Goal: Check status: Check status

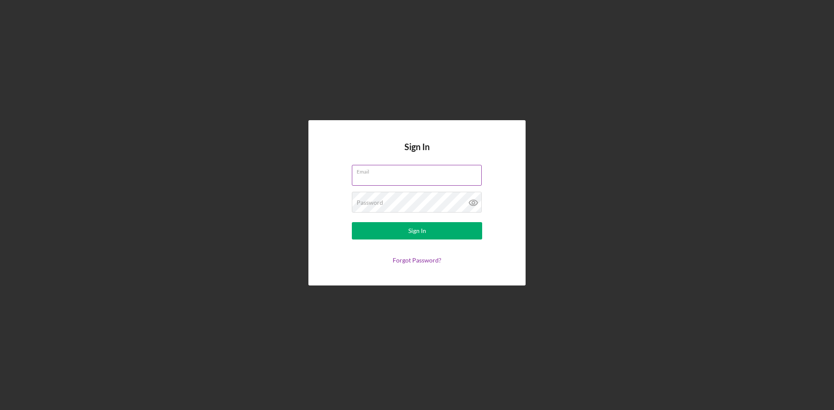
click at [417, 178] on input "Email" at bounding box center [417, 175] width 130 height 21
type input "karlene@cbponline.org"
click at [406, 230] on button "Sign In" at bounding box center [417, 230] width 130 height 17
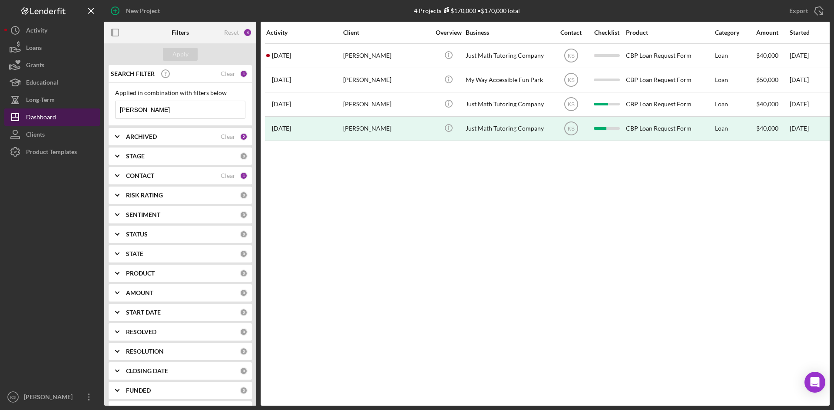
click at [46, 117] on div "Dashboard" at bounding box center [41, 119] width 30 height 20
drag, startPoint x: 181, startPoint y: 111, endPoint x: 82, endPoint y: 107, distance: 99.1
click at [82, 107] on div "New Project 4 Projects $170,000 • $170,000 Total corey boone Export Icon/Export…" at bounding box center [416, 203] width 825 height 406
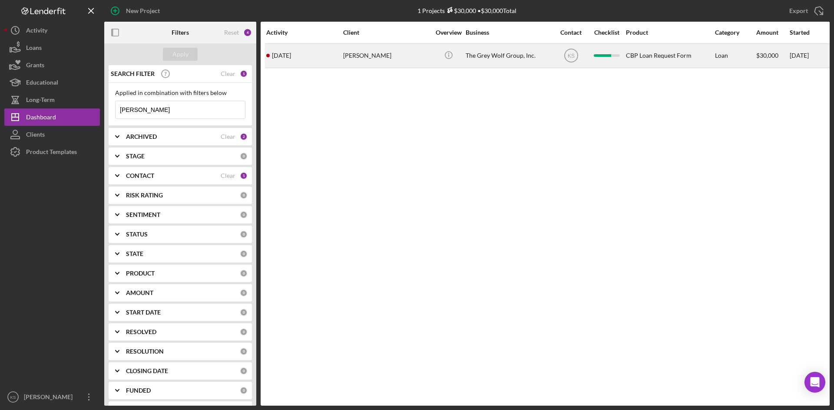
type input "steven"
click at [353, 55] on div "[PERSON_NAME]" at bounding box center [386, 55] width 87 height 23
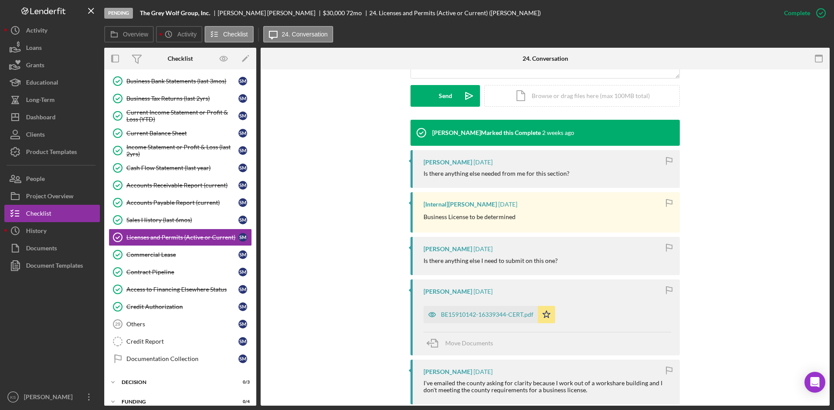
scroll to position [261, 0]
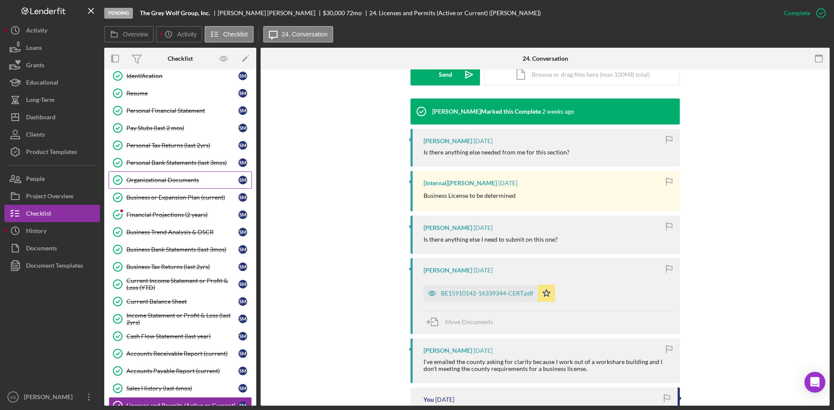
scroll to position [39, 0]
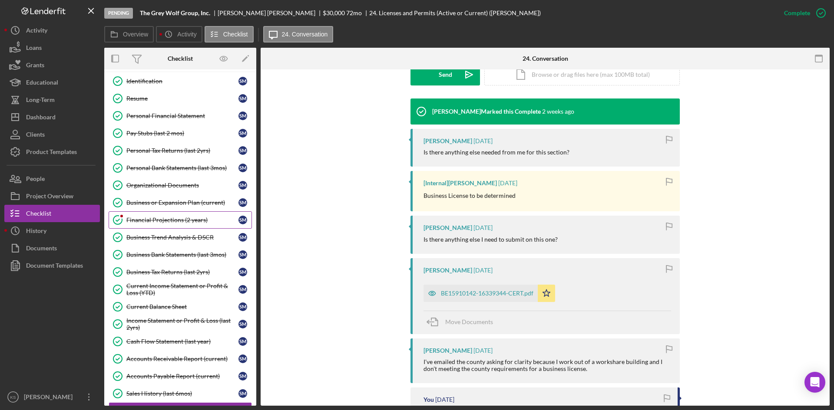
click at [172, 219] on div "Financial Projections (2 years)" at bounding box center [182, 220] width 112 height 7
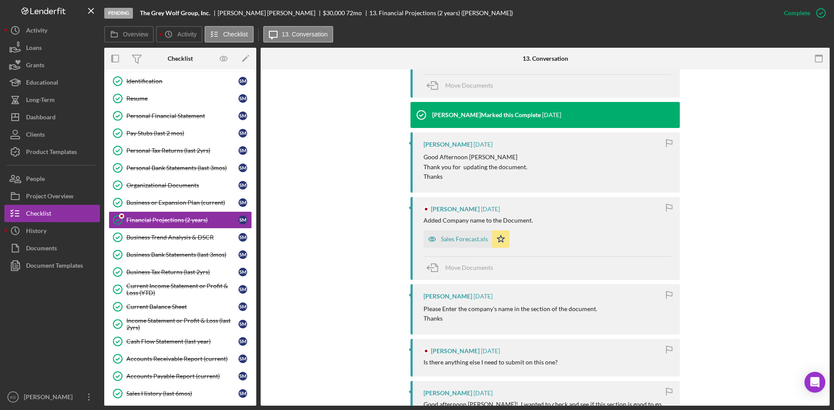
scroll to position [434, 0]
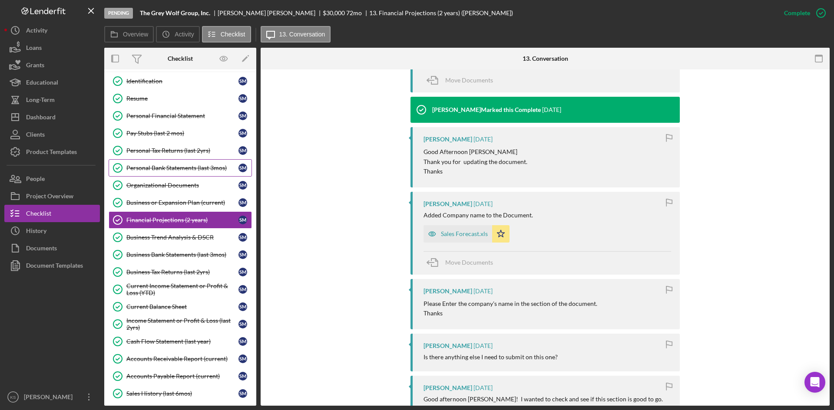
click at [159, 165] on div "Personal Bank Statements (last 3mos)" at bounding box center [182, 168] width 112 height 7
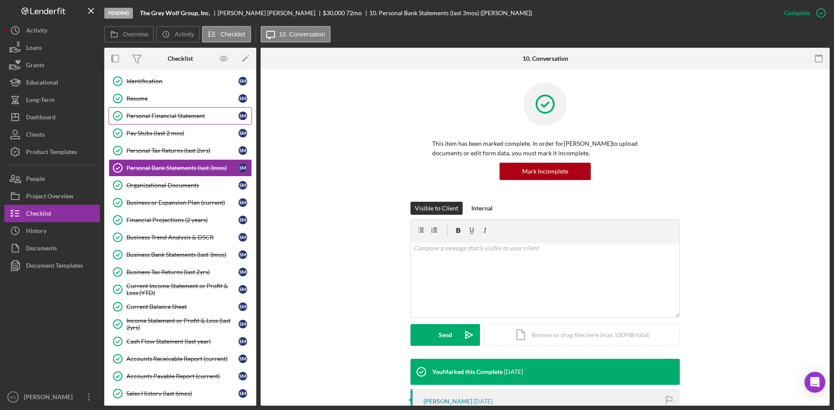
click at [160, 115] on div "Personal Financial Statement" at bounding box center [182, 115] width 112 height 7
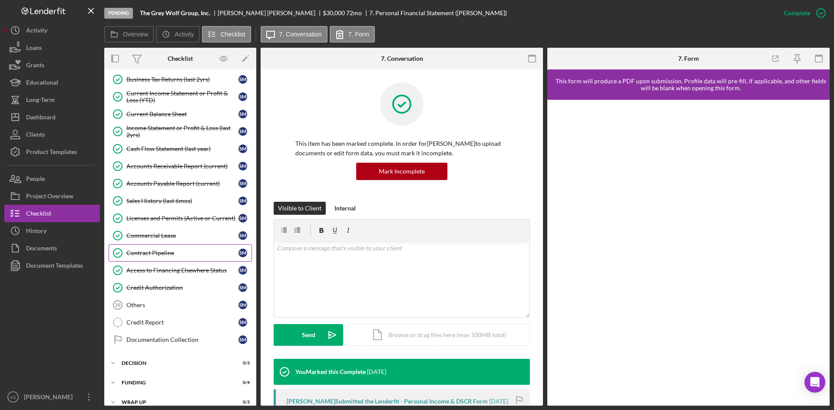
scroll to position [241, 0]
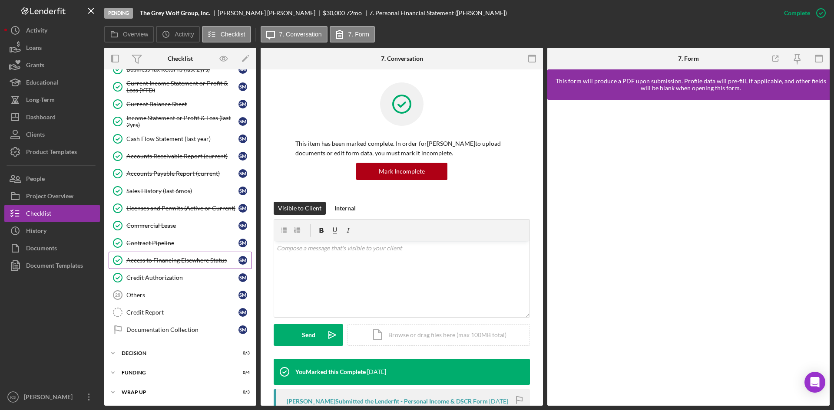
click at [203, 261] on div "Access to Financing Elsewhere Status" at bounding box center [182, 260] width 112 height 7
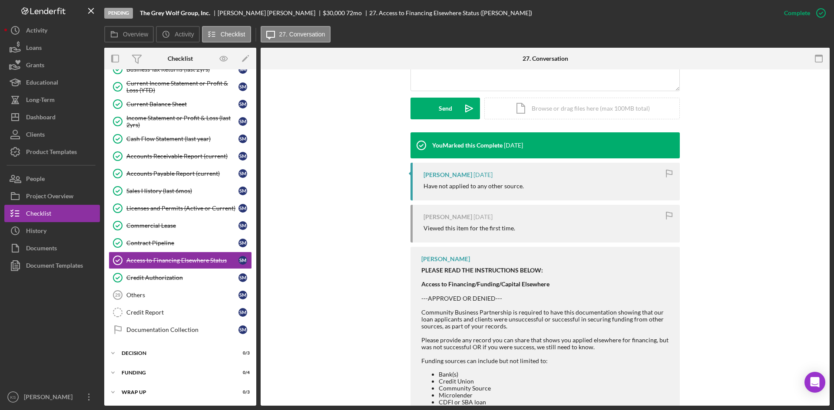
scroll to position [261, 0]
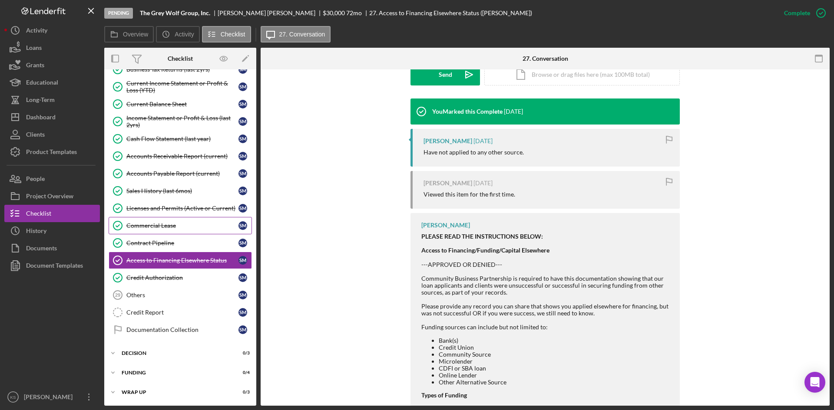
click at [159, 224] on div "Commercial Lease" at bounding box center [182, 225] width 112 height 7
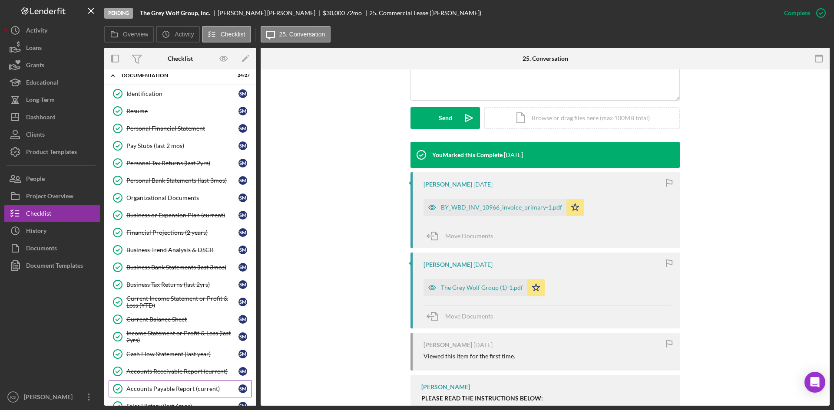
scroll to position [24, 0]
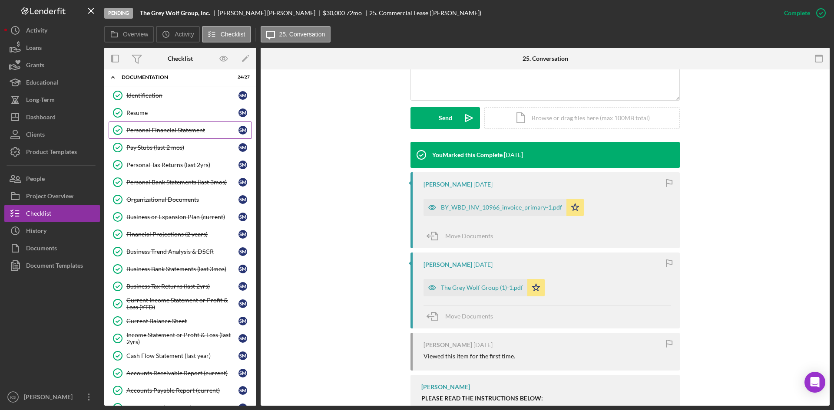
click at [166, 131] on div "Personal Financial Statement" at bounding box center [182, 130] width 112 height 7
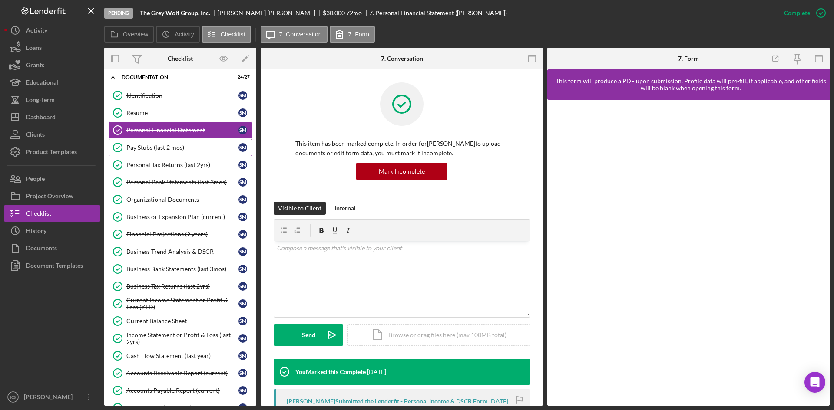
click at [165, 145] on div "Pay Stubs (last 2 mos)" at bounding box center [182, 147] width 112 height 7
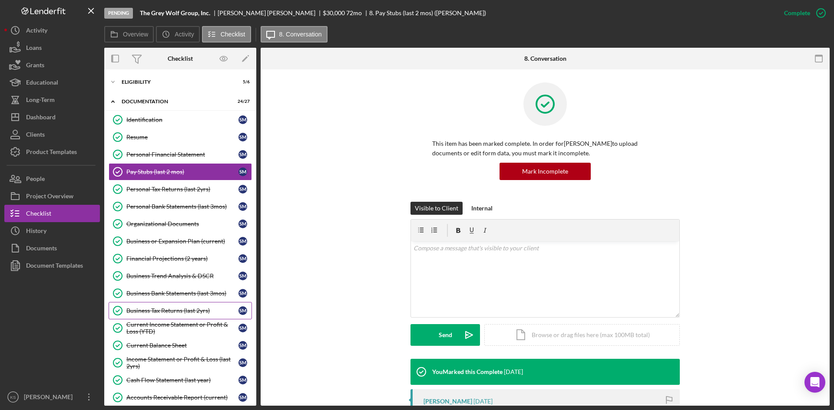
click at [181, 308] on div "Business Tax Returns (last 2yrs)" at bounding box center [182, 310] width 112 height 7
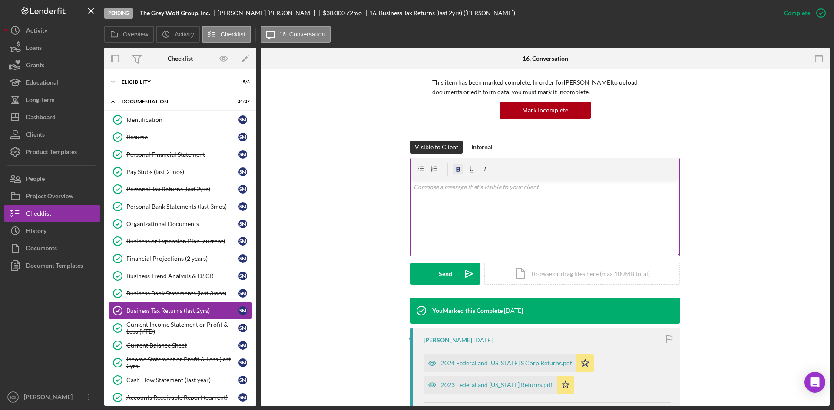
scroll to position [217, 0]
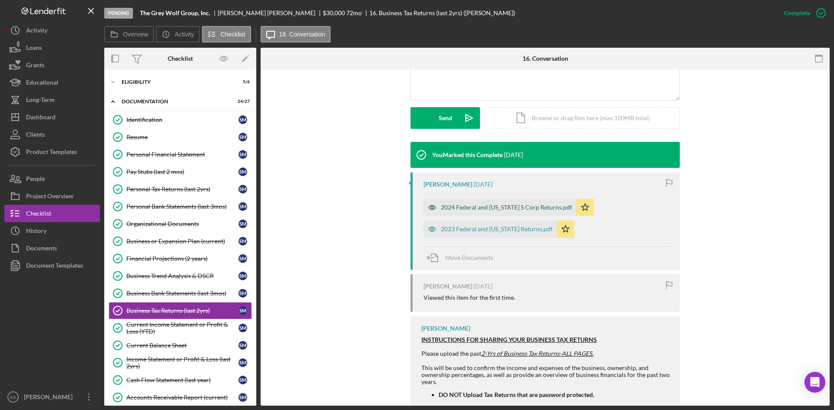
click at [485, 208] on div "2024 Federal and Virginia S Corp Returns.pdf" at bounding box center [506, 207] width 131 height 7
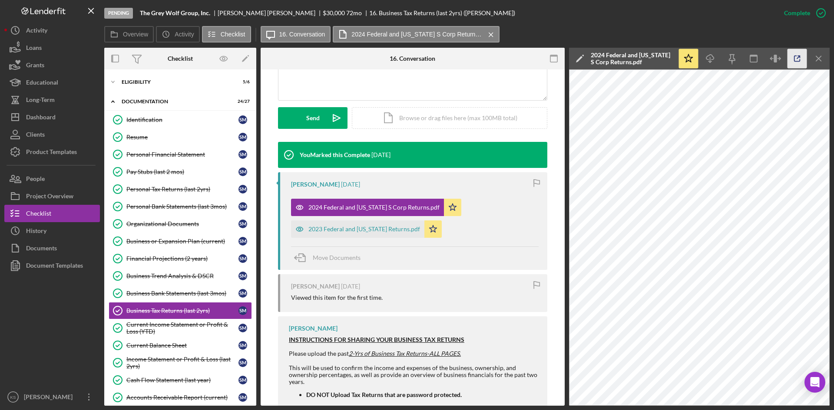
click at [794, 59] on icon "button" at bounding box center [797, 59] width 6 height 6
drag, startPoint x: 360, startPoint y: 228, endPoint x: 364, endPoint y: 226, distance: 4.5
click at [360, 228] on div "2023 Federal and Virginia Returns.pdf" at bounding box center [364, 229] width 112 height 7
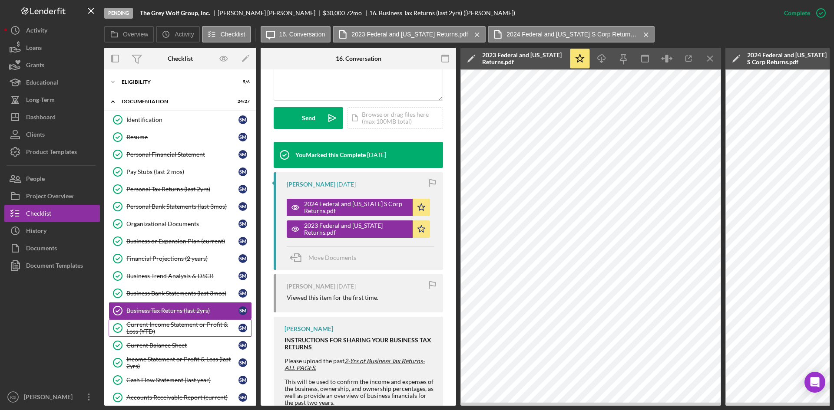
click at [176, 330] on div "Current Income Statement or Profit & Loss (YTD)" at bounding box center [182, 328] width 112 height 14
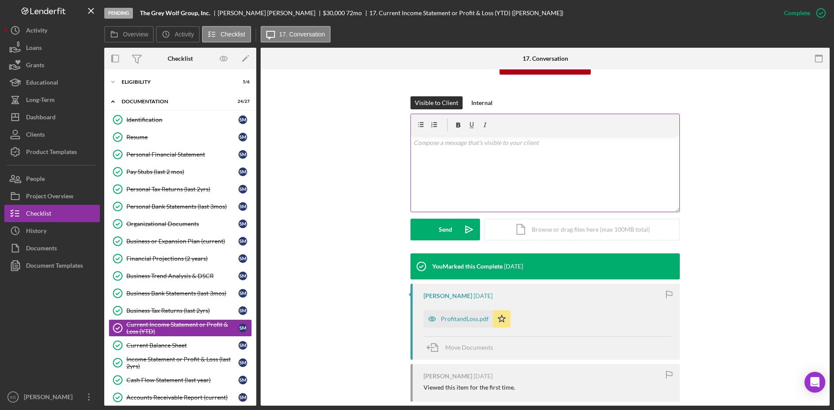
scroll to position [204, 0]
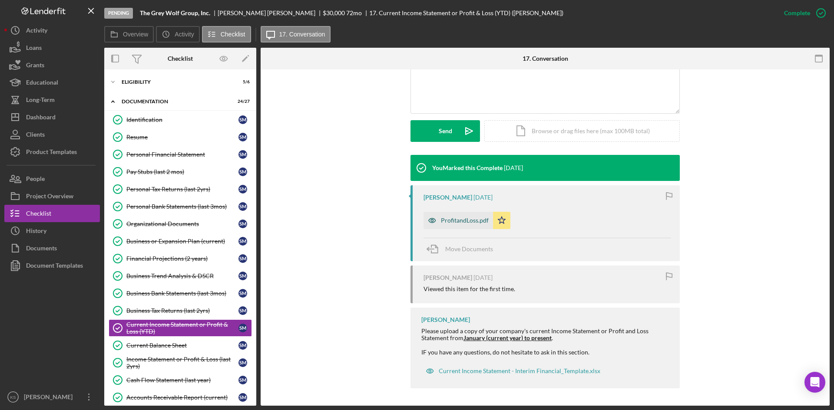
click at [466, 218] on div "ProfitandLoss.pdf" at bounding box center [465, 220] width 48 height 7
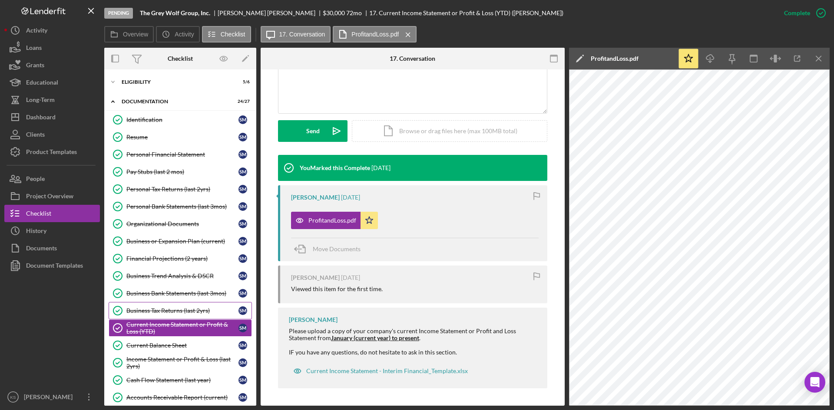
click at [179, 313] on div "Business Tax Returns (last 2yrs)" at bounding box center [182, 310] width 112 height 7
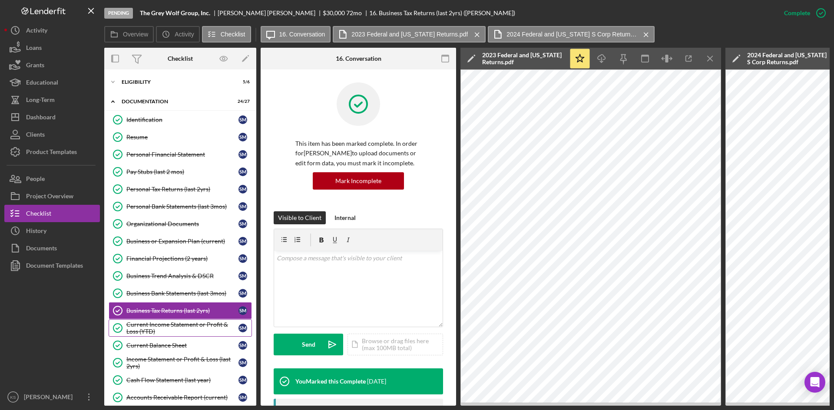
click at [194, 325] on div "Current Income Statement or Profit & Loss (YTD)" at bounding box center [182, 328] width 112 height 14
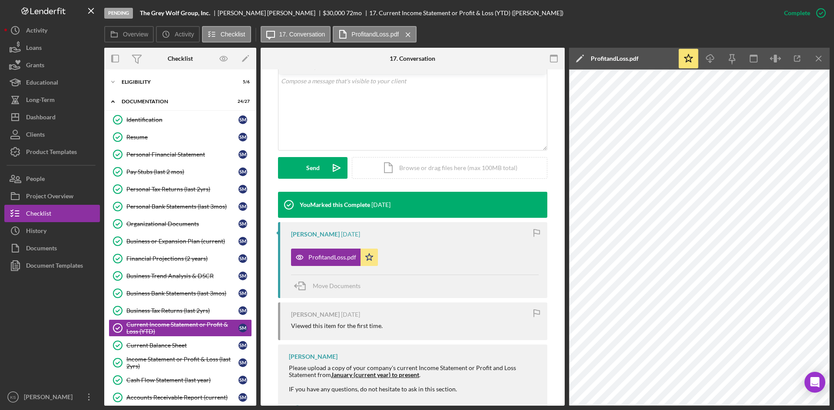
scroll to position [174, 0]
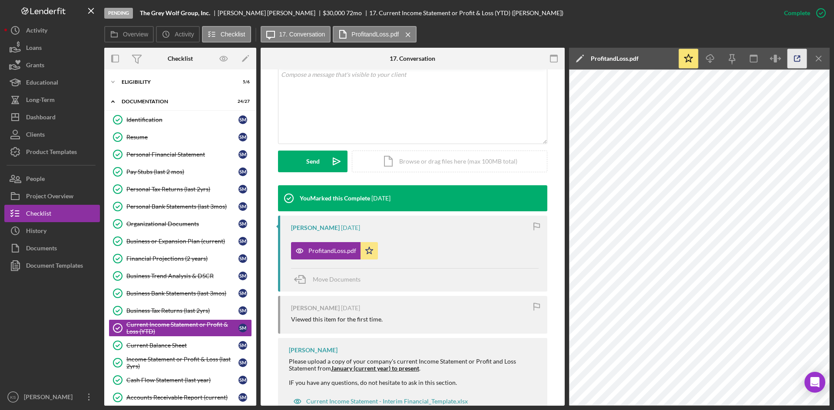
click at [795, 60] on icon "button" at bounding box center [797, 59] width 20 height 20
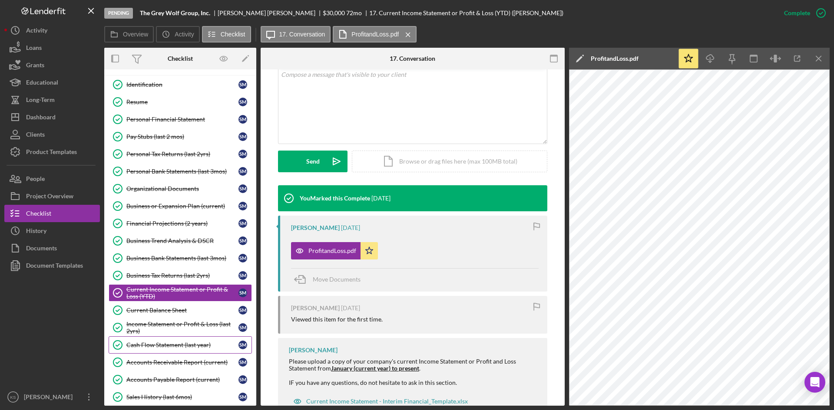
scroll to position [87, 0]
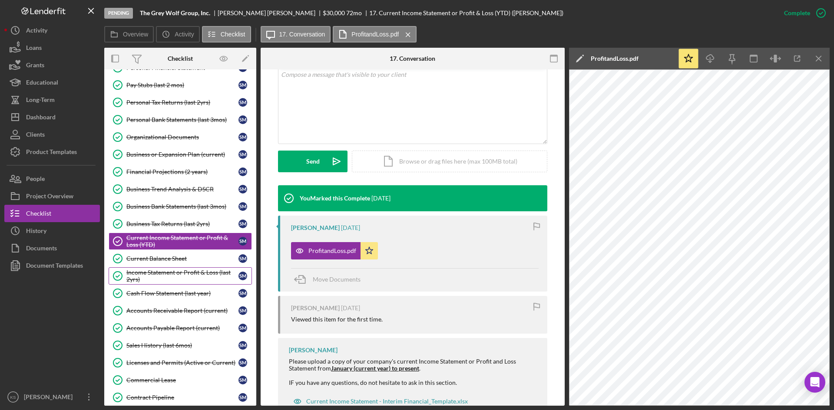
click at [181, 274] on div "Income Statement or Profit & Loss (last 2yrs)" at bounding box center [182, 276] width 112 height 14
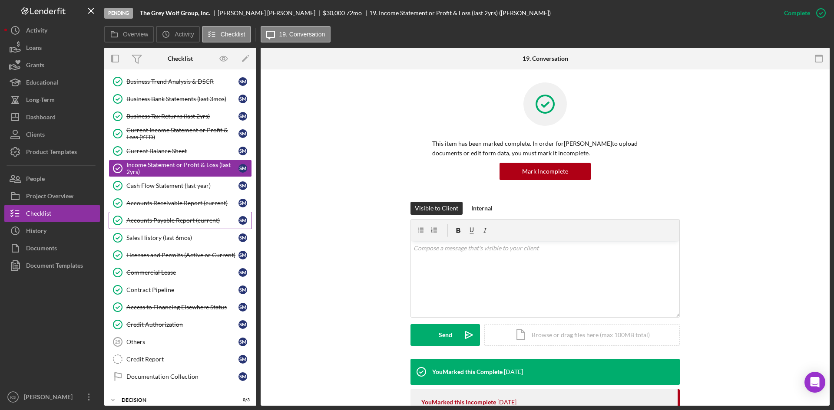
scroll to position [217, 0]
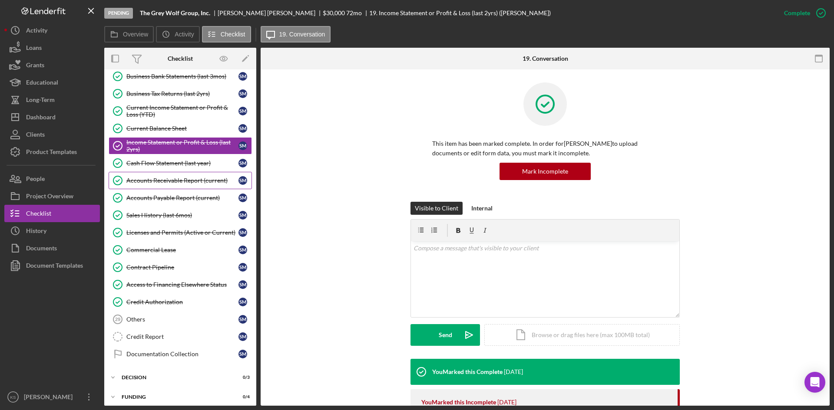
click at [184, 180] on div "Accounts Receivable Report (current)" at bounding box center [182, 180] width 112 height 7
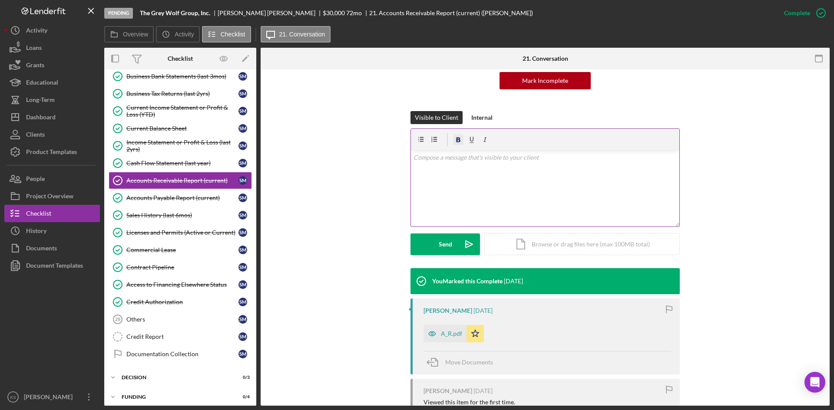
scroll to position [217, 0]
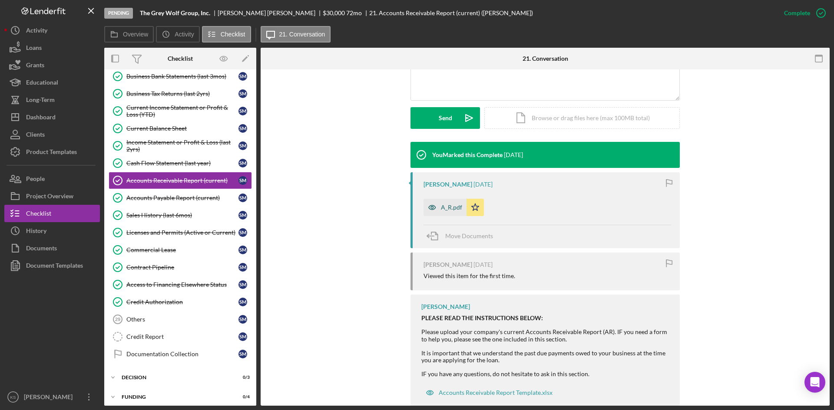
click at [447, 206] on div "A_R.pdf" at bounding box center [451, 207] width 21 height 7
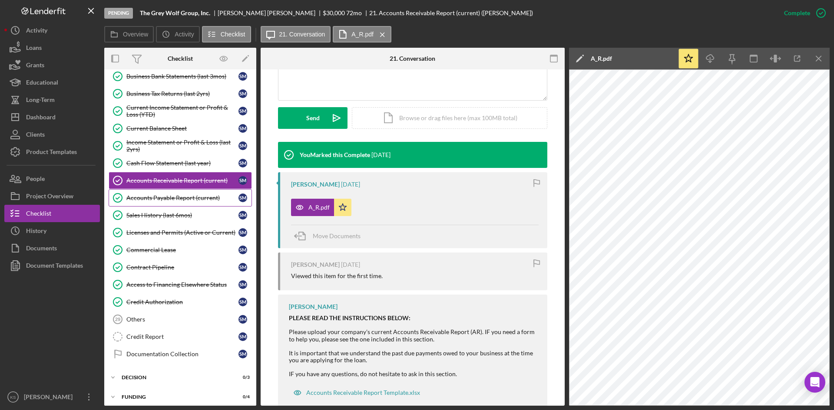
click at [175, 199] on div "Accounts Payable Report (current)" at bounding box center [182, 198] width 112 height 7
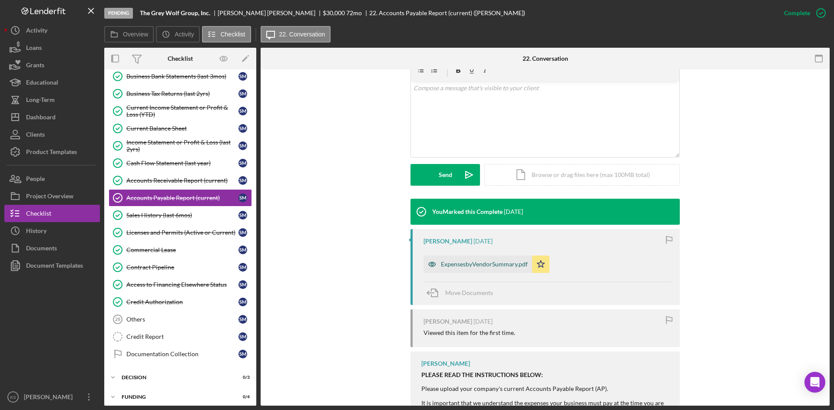
scroll to position [174, 0]
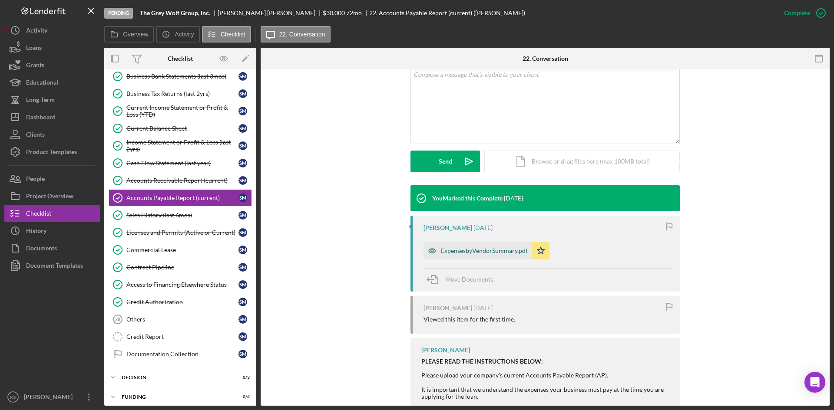
click at [483, 251] on div "ExpensesbyVendorSummary.pdf" at bounding box center [484, 251] width 87 height 7
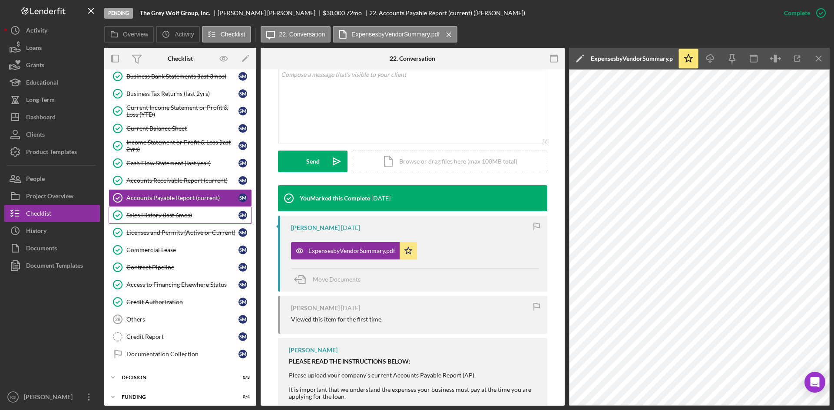
click at [166, 218] on div "Sales History (last 6mos)" at bounding box center [182, 215] width 112 height 7
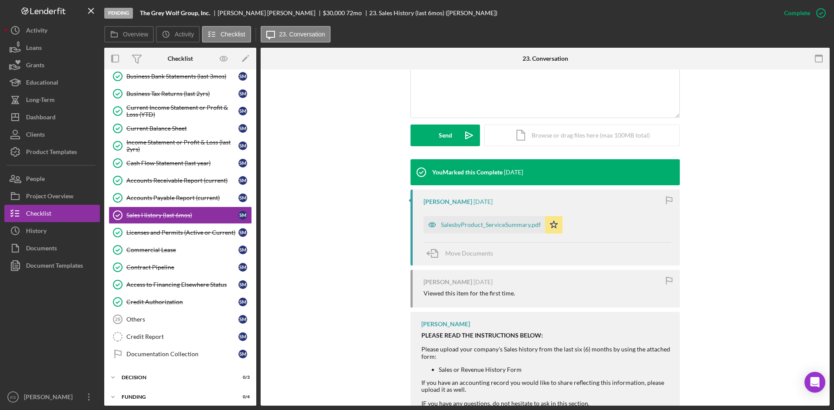
scroll to position [217, 0]
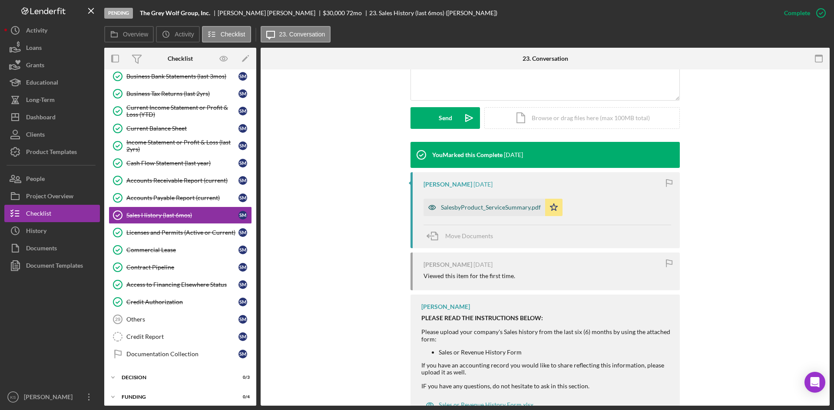
click at [501, 209] on div "SalesbyProduct_ServiceSummary.pdf" at bounding box center [491, 207] width 100 height 7
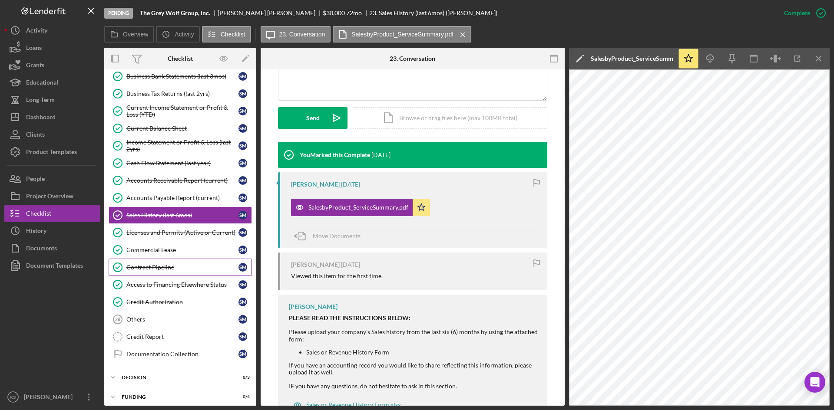
click at [184, 270] on div "Contract Pipeline" at bounding box center [182, 267] width 112 height 7
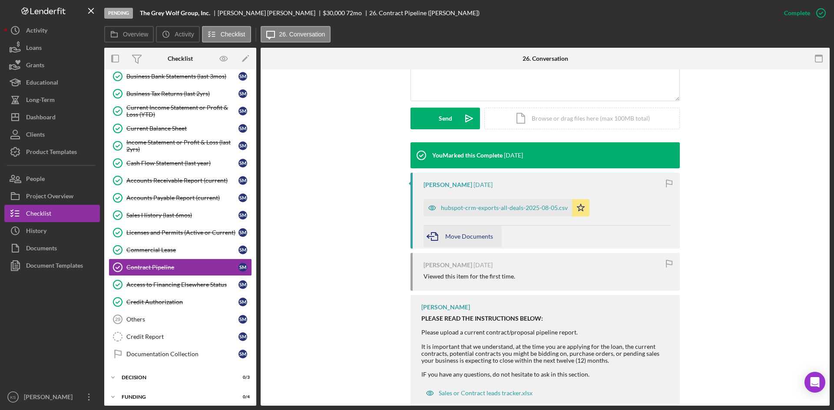
scroll to position [217, 0]
click at [483, 207] on div "hubspot-crm-exports-all-deals-2025-08-05.csv" at bounding box center [504, 207] width 127 height 7
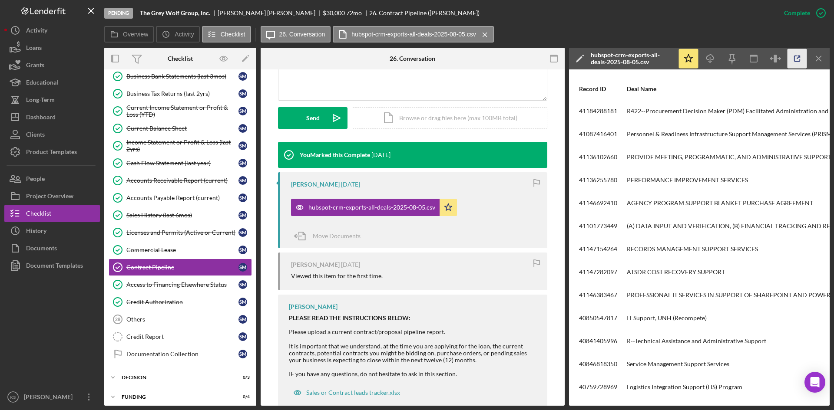
click at [799, 60] on icon "button" at bounding box center [797, 59] width 20 height 20
click at [174, 285] on div "Access to Financing Elsewhere Status" at bounding box center [182, 284] width 112 height 7
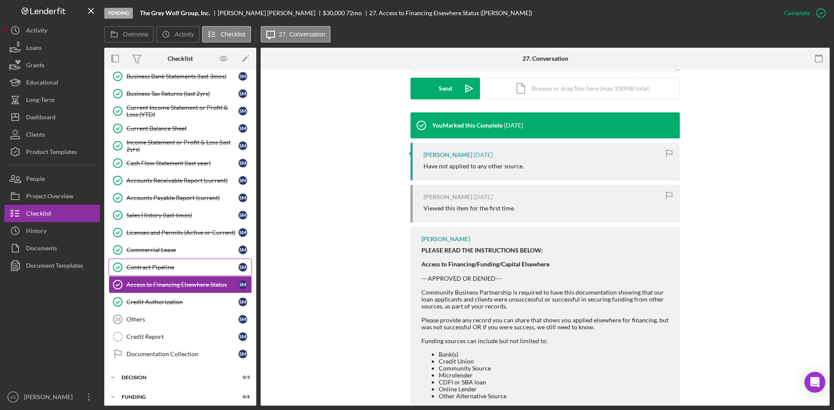
scroll to position [261, 0]
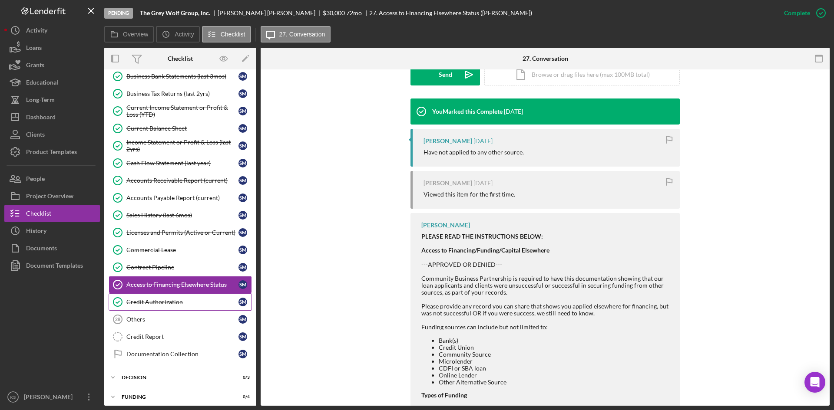
click at [171, 301] on div "Credit Authorization" at bounding box center [182, 302] width 112 height 7
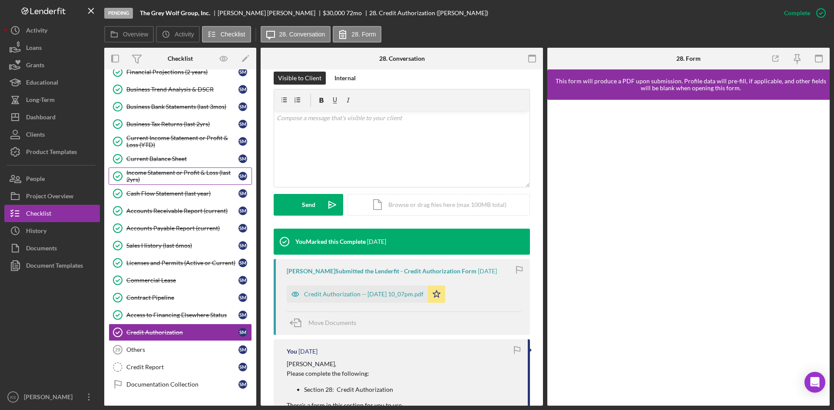
scroll to position [174, 0]
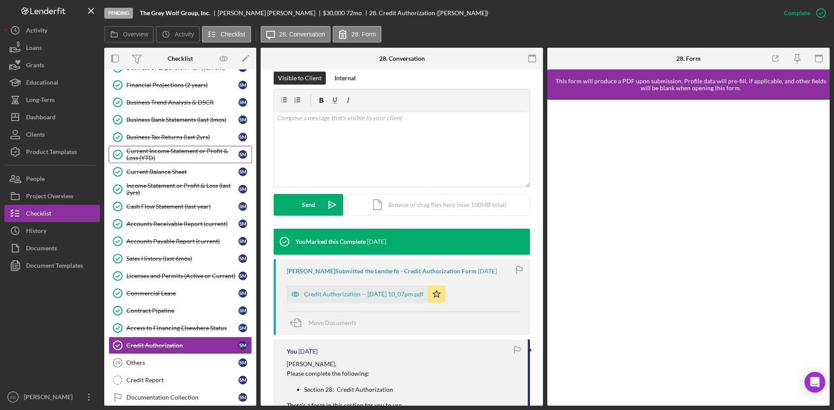
click at [191, 155] on div "Current Income Statement or Profit & Loss (YTD)" at bounding box center [182, 155] width 112 height 14
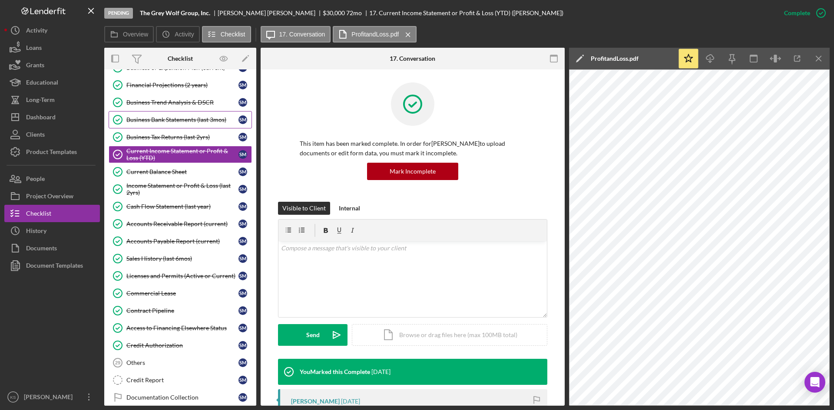
click at [185, 116] on div "Business Bank Statements (last 3mos)" at bounding box center [182, 119] width 112 height 7
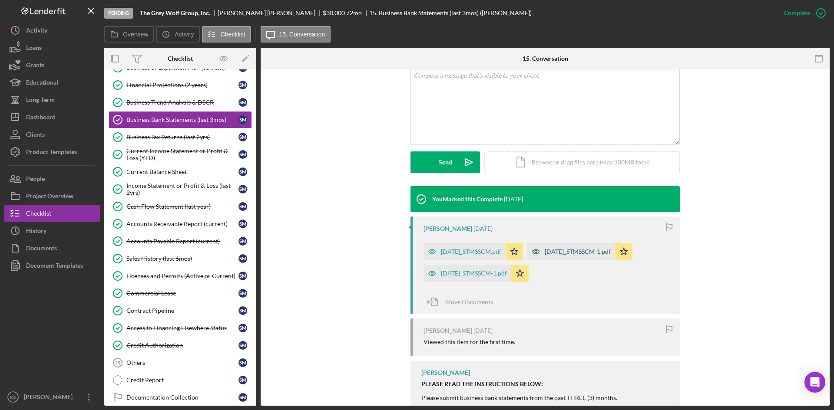
scroll to position [174, 0]
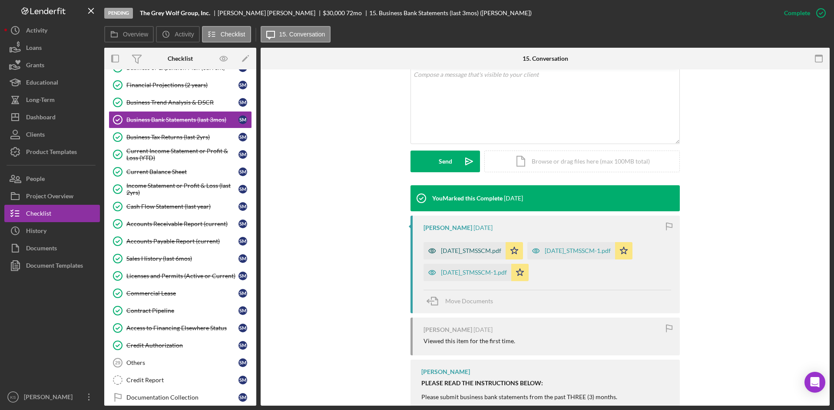
click at [480, 249] on div "[DATE]_STMSSCM.pdf" at bounding box center [471, 251] width 60 height 7
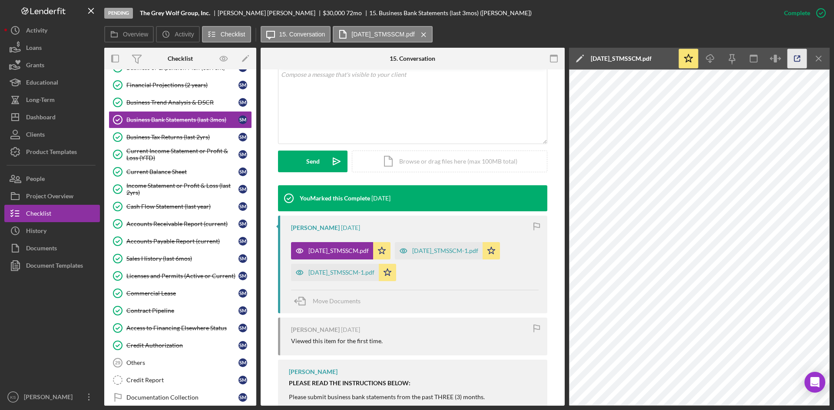
click at [797, 57] on icon "button" at bounding box center [797, 59] width 20 height 20
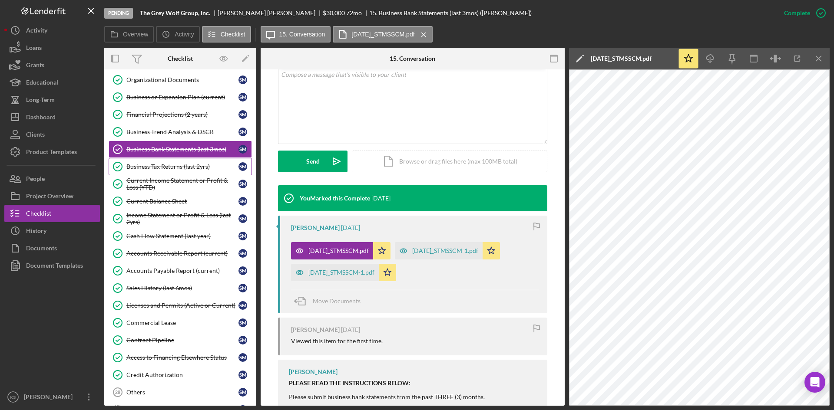
scroll to position [130, 0]
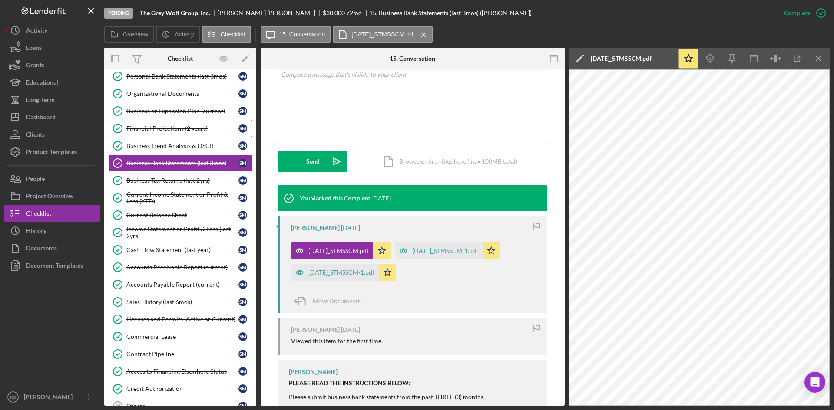
click at [179, 132] on link "Financial Projections (2 years) Financial Projections (2 years) S M" at bounding box center [180, 128] width 143 height 17
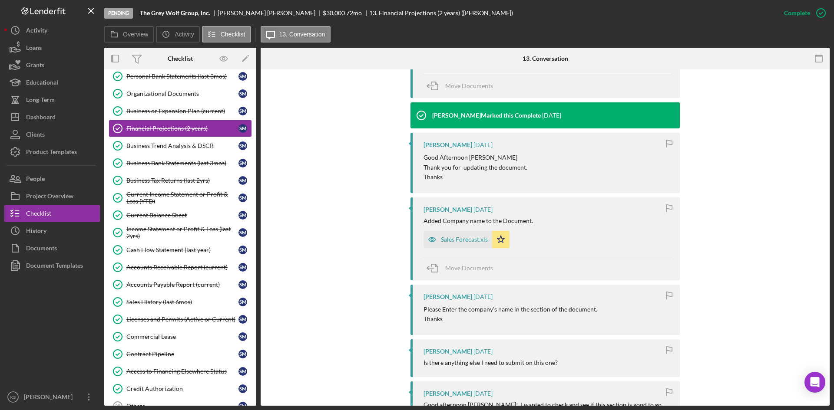
scroll to position [434, 0]
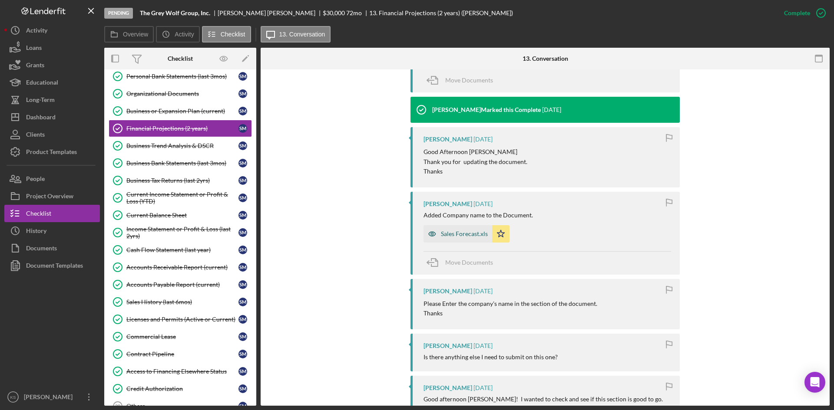
click at [462, 238] on div "Sales Forecast.xls" at bounding box center [457, 233] width 69 height 17
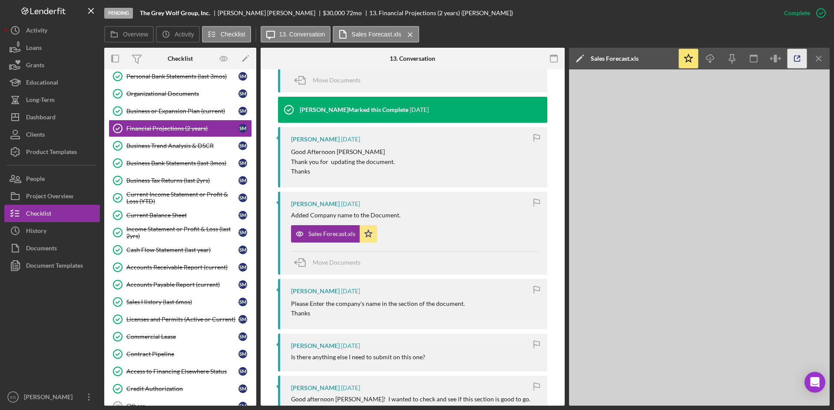
click at [796, 59] on icon "button" at bounding box center [797, 59] width 20 height 20
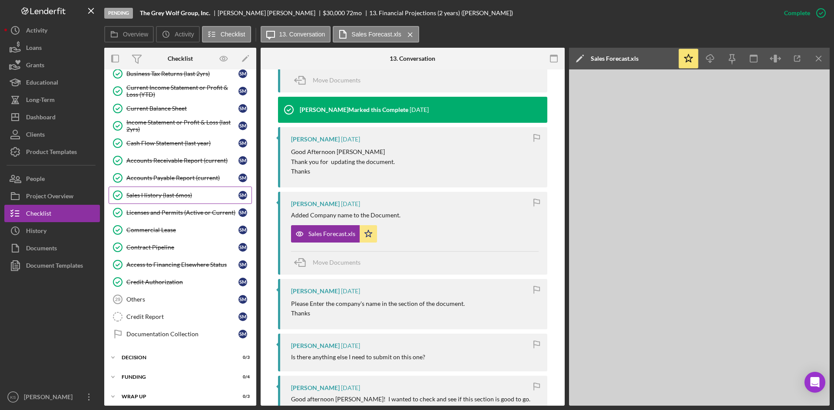
scroll to position [241, 0]
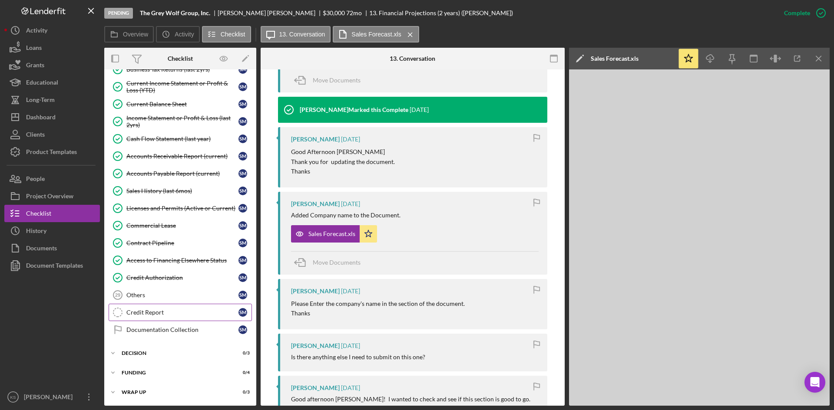
click at [179, 314] on div "Credit Report" at bounding box center [182, 312] width 112 height 7
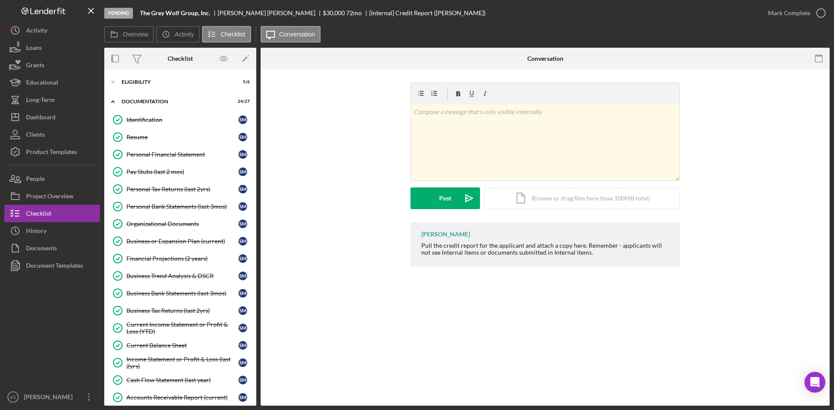
click at [58, 314] on div at bounding box center [52, 331] width 96 height 114
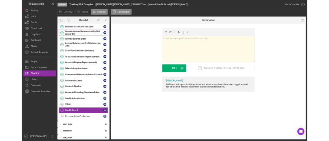
scroll to position [241, 0]
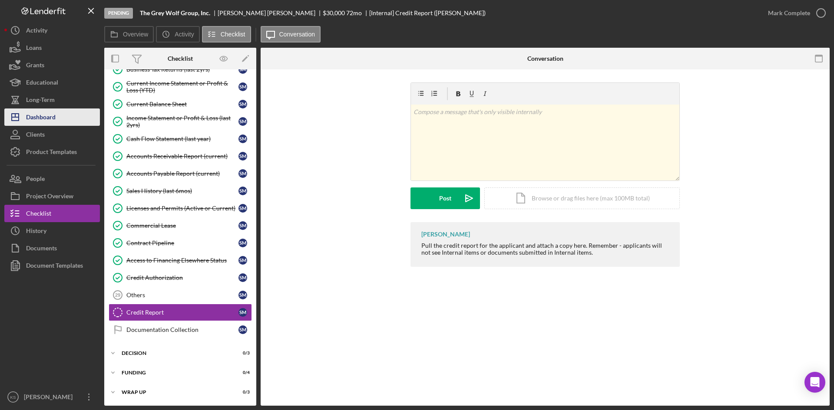
click at [50, 116] on div "Dashboard" at bounding box center [41, 119] width 30 height 20
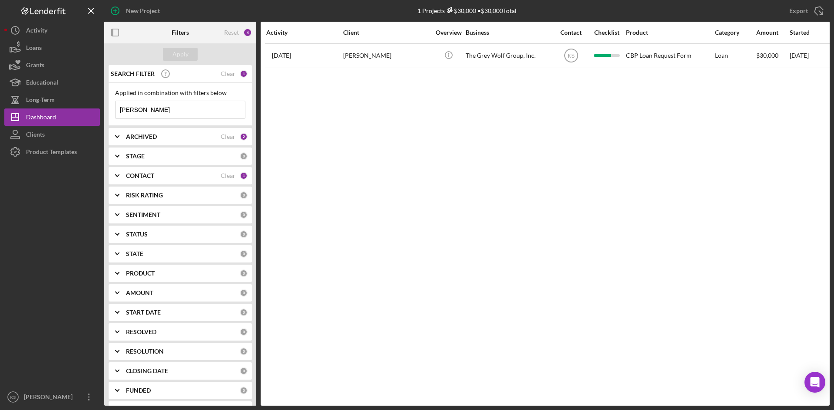
click at [137, 159] on b "STAGE" at bounding box center [135, 156] width 19 height 7
click at [136, 157] on b "STAGE" at bounding box center [135, 156] width 19 height 7
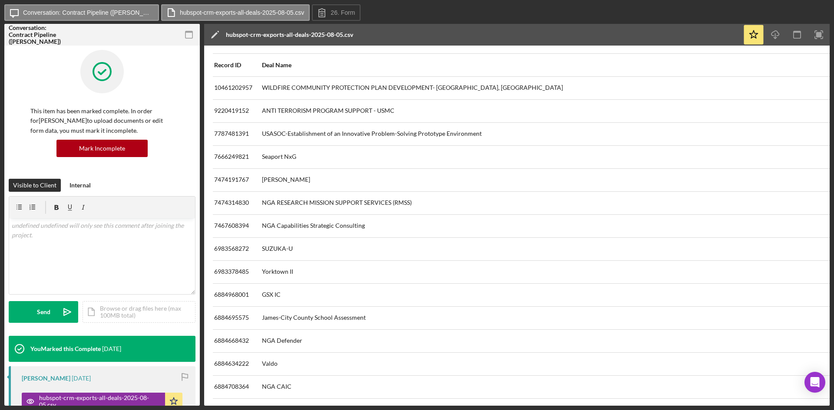
scroll to position [2470, 0]
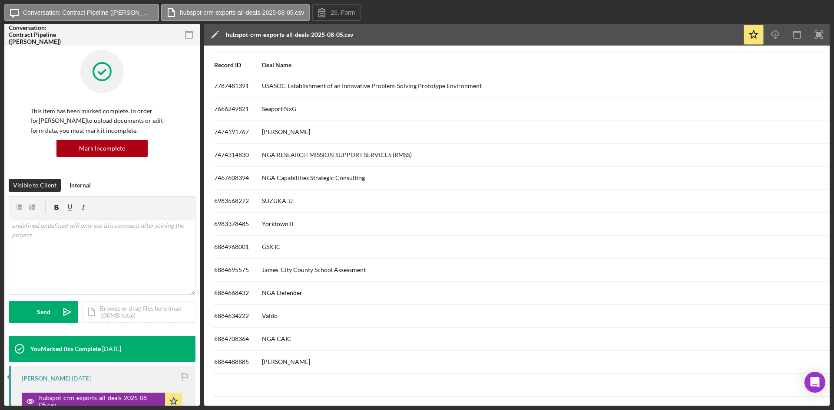
drag, startPoint x: 374, startPoint y: 406, endPoint x: 448, endPoint y: 406, distance: 73.8
click at [448, 406] on div "Icon/Message Conversation: Contract Pipeline (Steven M.) hubspot-crm-exports-al…" at bounding box center [417, 205] width 834 height 410
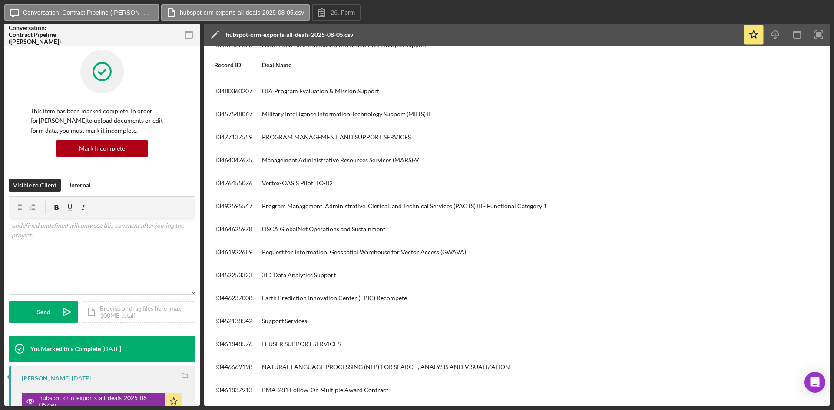
scroll to position [1216, 670]
